Goal: Information Seeking & Learning: Learn about a topic

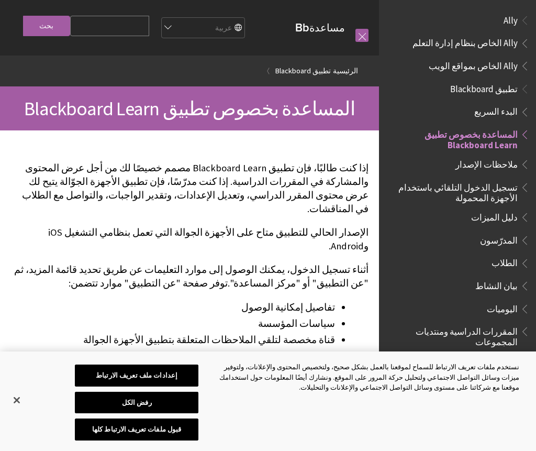
scroll to position [108, 0]
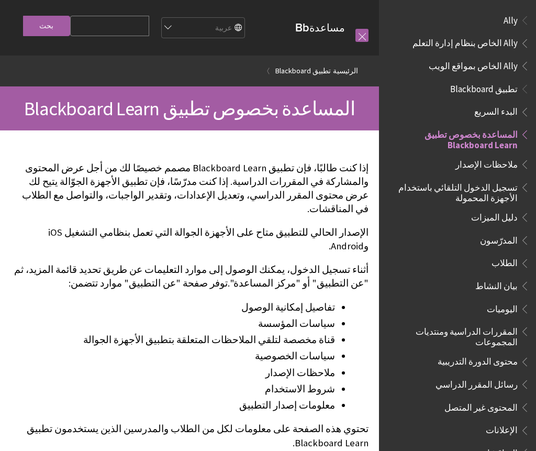
scroll to position [108, 0]
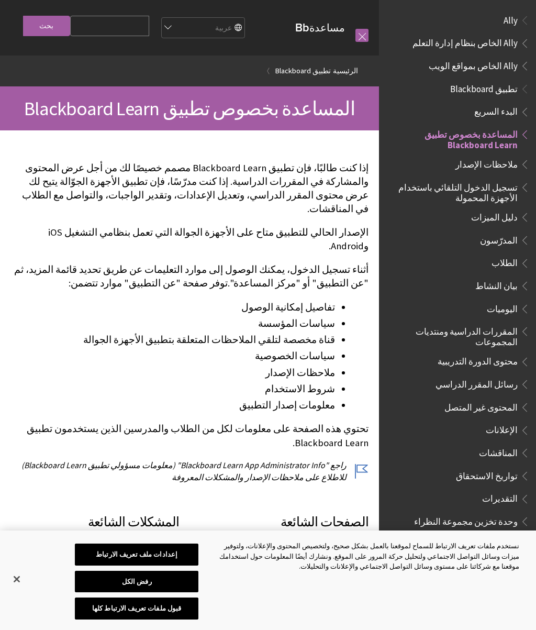
scroll to position [108, 0]
